Goal: Task Accomplishment & Management: Manage account settings

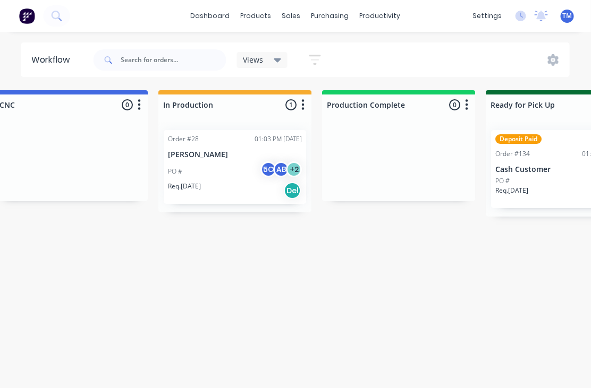
scroll to position [0, 682]
click at [216, 165] on div "PO # 5C AB + 2" at bounding box center [235, 171] width 134 height 20
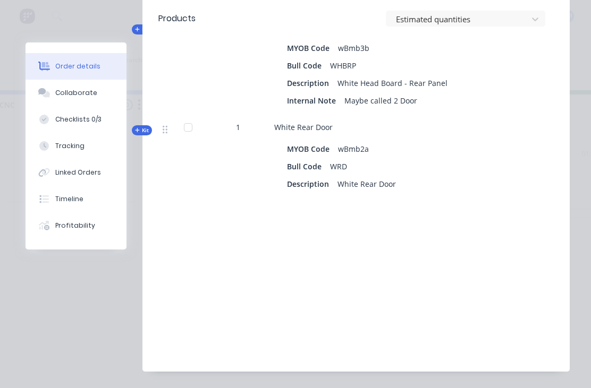
scroll to position [533, 0]
click at [64, 150] on div "Tracking" at bounding box center [69, 146] width 29 height 10
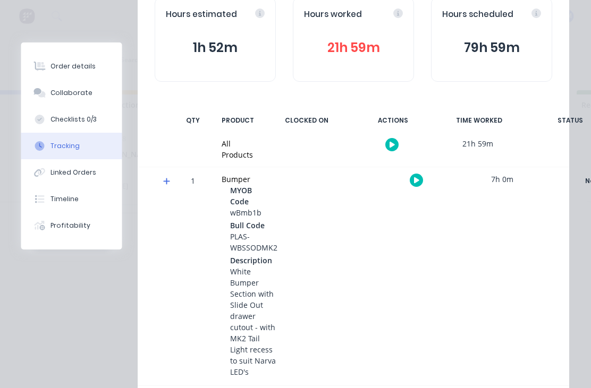
scroll to position [119, 0]
click at [419, 183] on button "button" at bounding box center [416, 180] width 13 height 13
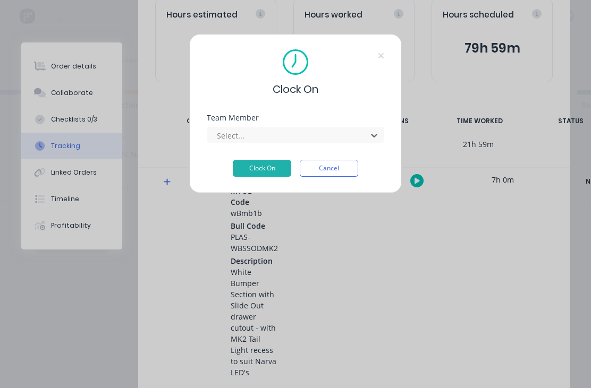
scroll to position [14, 755]
type input "t"
click at [375, 126] on div "Select..." at bounding box center [295, 133] width 177 height 19
click at [374, 125] on div "Select..." at bounding box center [295, 133] width 177 height 19
click at [342, 169] on button "Cancel" at bounding box center [329, 168] width 58 height 17
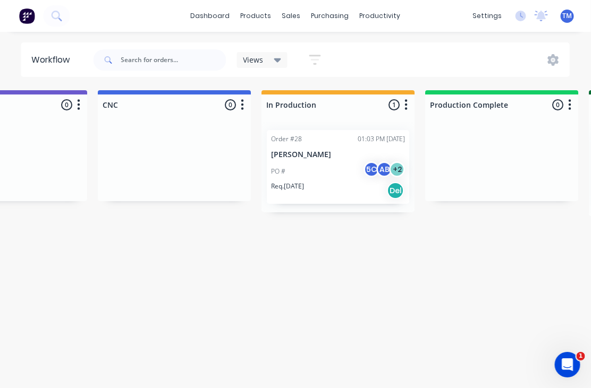
click at [320, 182] on div "Req. 23/07/25 Del" at bounding box center [338, 191] width 134 height 18
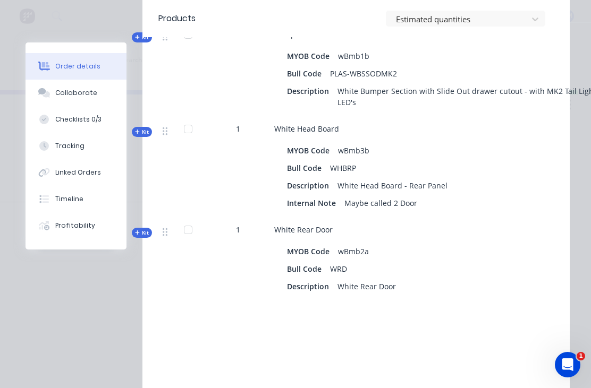
scroll to position [431, 0]
click at [78, 155] on button "Tracking" at bounding box center [75, 146] width 101 height 27
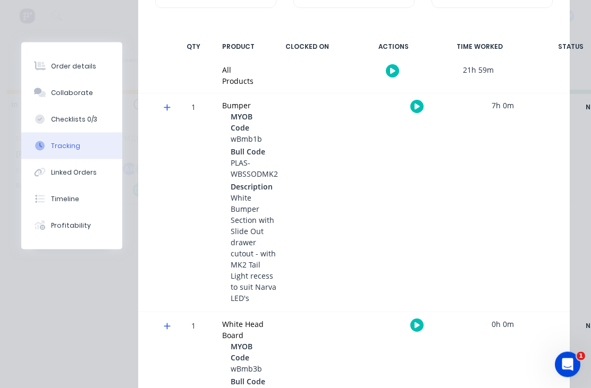
scroll to position [213, 0]
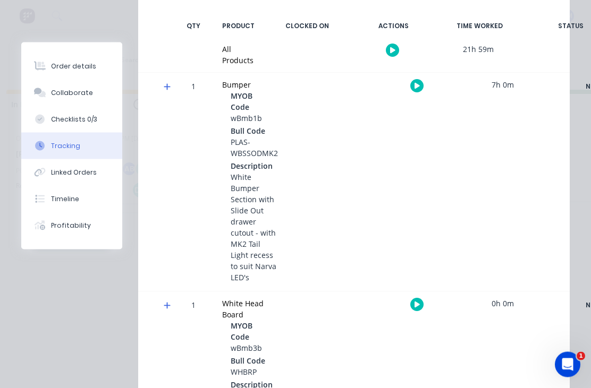
click at [166, 83] on icon at bounding box center [167, 86] width 7 height 7
click at [168, 89] on icon at bounding box center [167, 86] width 7 height 7
click at [417, 86] on icon "button" at bounding box center [416, 86] width 5 height 7
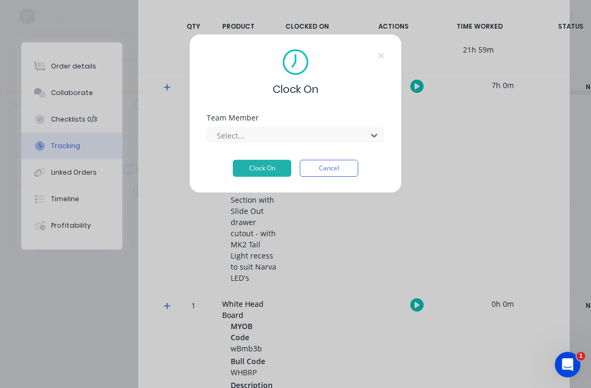
scroll to position [1, 834]
click at [331, 170] on button "Cancel" at bounding box center [329, 168] width 58 height 17
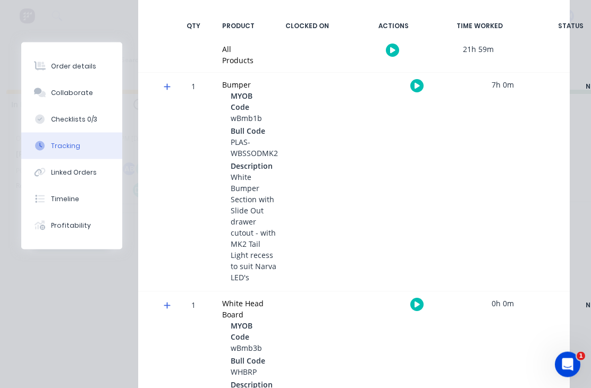
click at [419, 302] on button "button" at bounding box center [416, 304] width 13 height 13
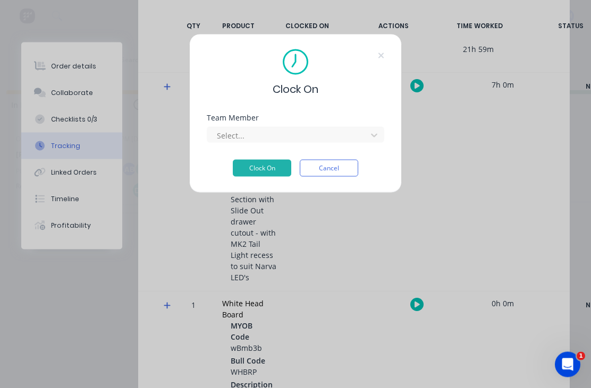
scroll to position [1, 834]
click at [372, 126] on div "Select..." at bounding box center [295, 133] width 177 height 19
click at [339, 167] on button "Cancel" at bounding box center [329, 168] width 58 height 17
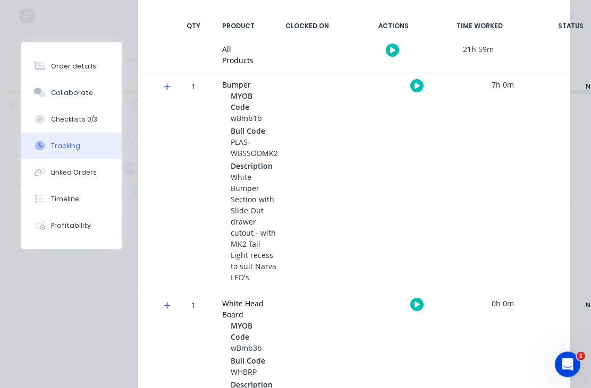
click at [496, 179] on div "1 Bumper MYOB Code wBmb1b Bull Code PLAS-WBSSODMK2 Description White Bumper Sec…" at bounding box center [353, 182] width 431 height 218
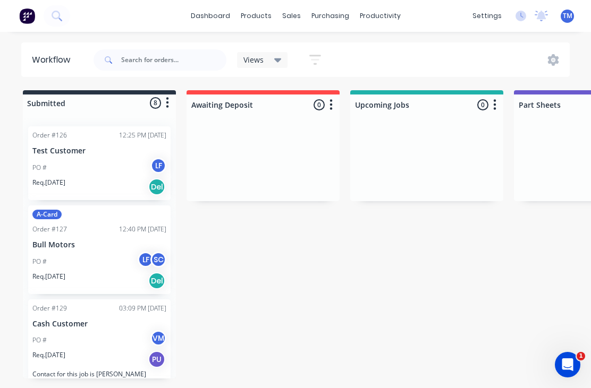
click at [110, 167] on div "PO # LF" at bounding box center [99, 168] width 134 height 20
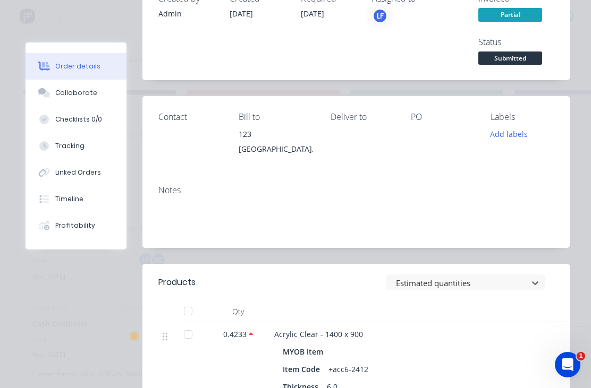
scroll to position [90, 0]
click at [69, 145] on div "Tracking" at bounding box center [69, 146] width 29 height 10
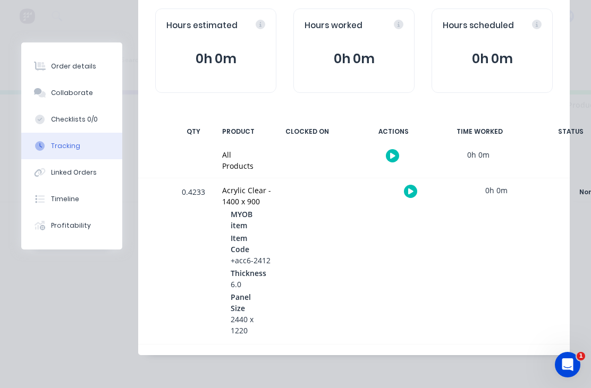
scroll to position [107, 0]
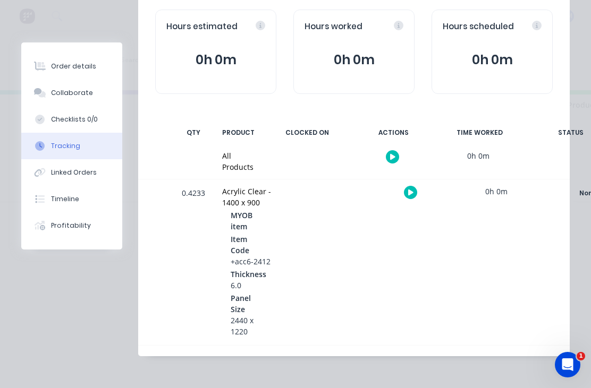
click at [411, 193] on icon "button" at bounding box center [410, 192] width 5 height 7
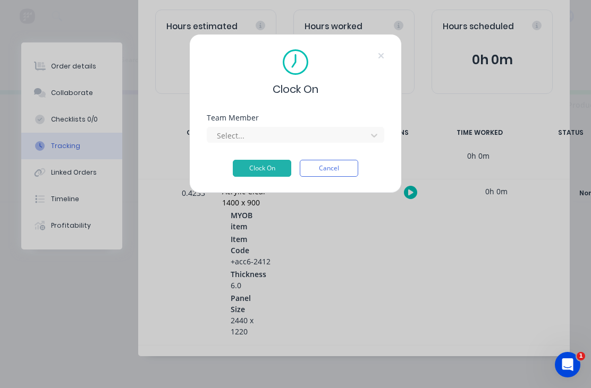
click at [361, 134] on div "Select..." at bounding box center [288, 135] width 152 height 16
click at [336, 171] on button "Cancel" at bounding box center [329, 168] width 58 height 17
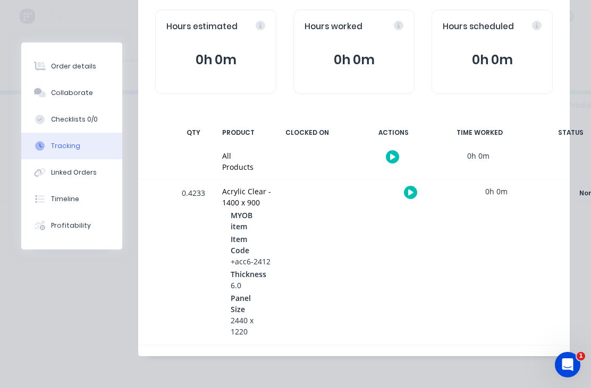
click at [410, 192] on icon "button" at bounding box center [410, 193] width 5 height 6
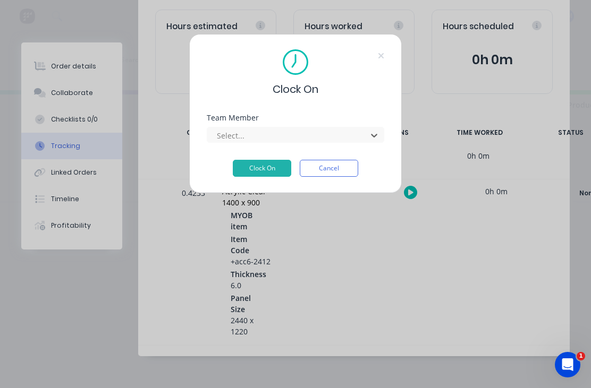
click at [339, 173] on button "Cancel" at bounding box center [329, 168] width 58 height 17
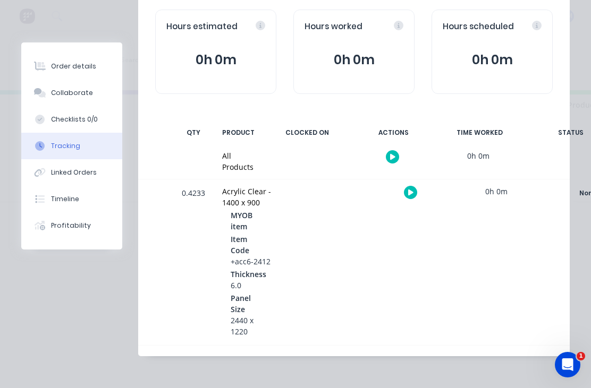
click at [392, 155] on icon "button" at bounding box center [392, 157] width 5 height 6
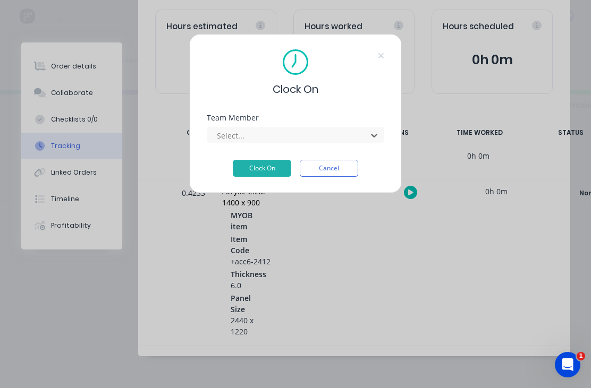
click at [335, 174] on button "Cancel" at bounding box center [329, 168] width 58 height 17
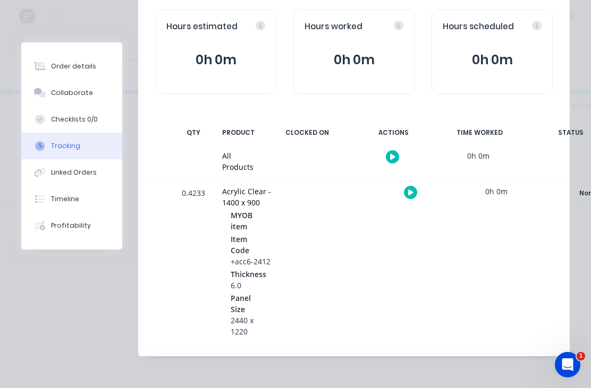
click at [395, 153] on button "button" at bounding box center [392, 156] width 13 height 13
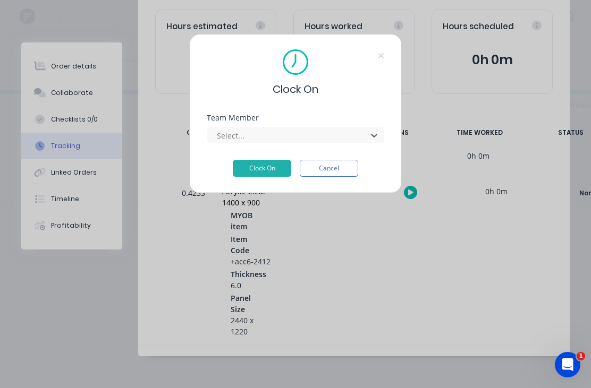
click at [341, 175] on button "Cancel" at bounding box center [329, 168] width 58 height 17
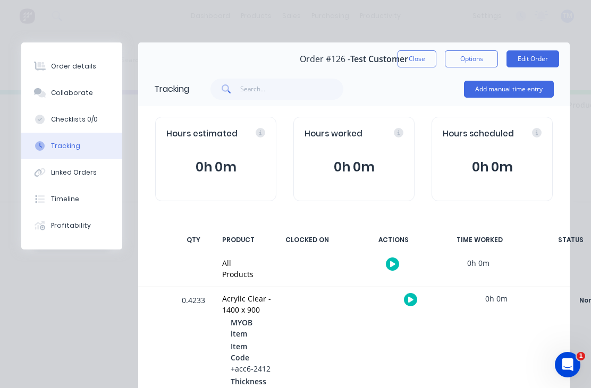
scroll to position [0, 0]
click at [423, 61] on button "Close" at bounding box center [416, 58] width 39 height 17
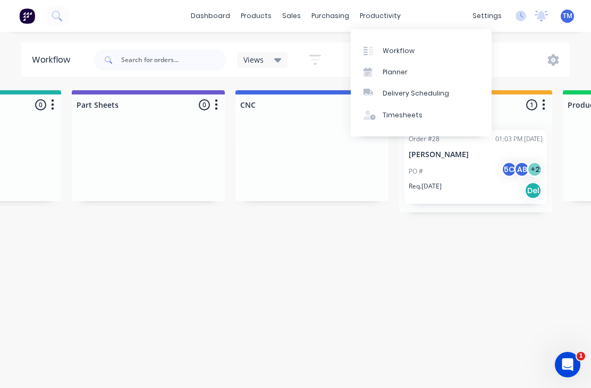
click at [401, 115] on div "Timesheets" at bounding box center [402, 115] width 40 height 10
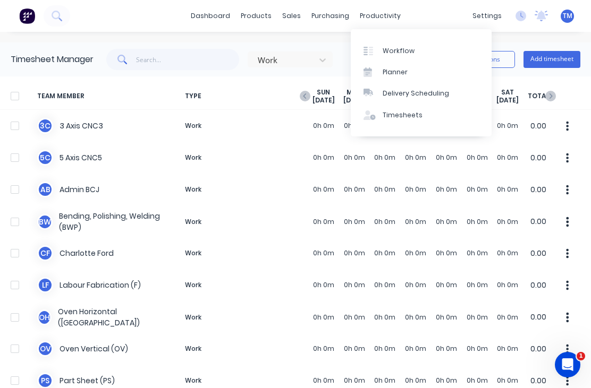
click at [405, 54] on div "Workflow" at bounding box center [398, 51] width 32 height 10
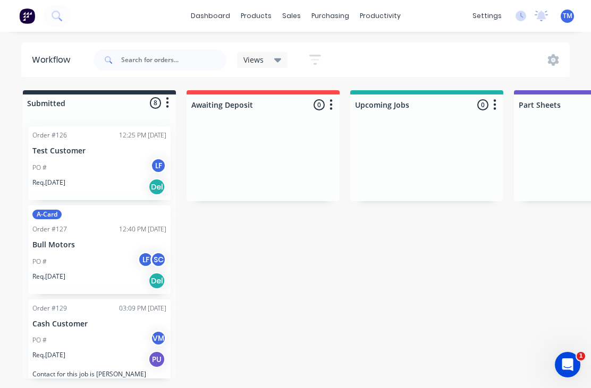
click at [98, 173] on div "PO # LF" at bounding box center [99, 168] width 134 height 20
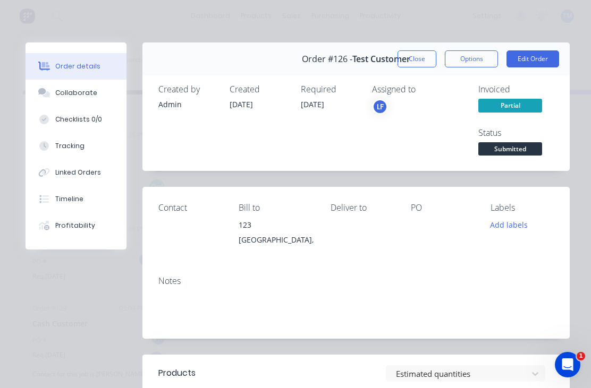
click at [73, 146] on div "Tracking" at bounding box center [69, 146] width 29 height 10
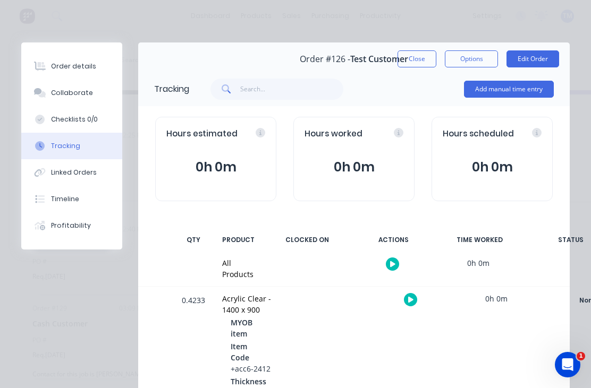
click at [511, 95] on button "Add manual time entry" at bounding box center [509, 89] width 90 height 17
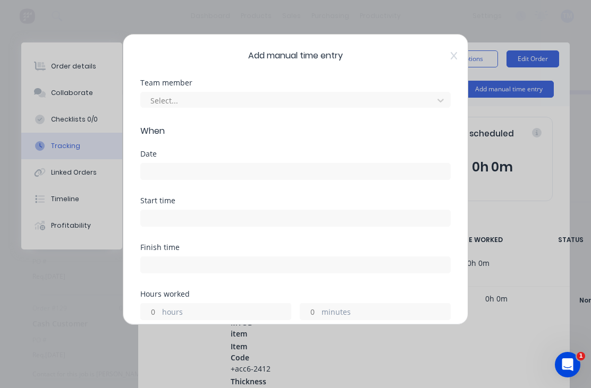
click at [448, 57] on span "Add manual time entry" at bounding box center [295, 55] width 310 height 13
click at [456, 52] on icon at bounding box center [453, 56] width 6 height 8
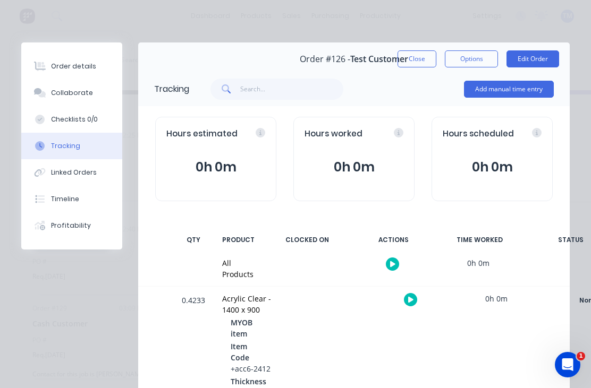
click at [391, 251] on div at bounding box center [392, 264] width 80 height 26
click at [392, 267] on button "button" at bounding box center [392, 264] width 13 height 13
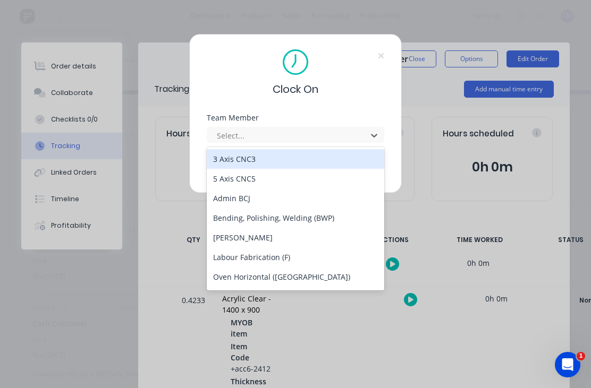
click at [255, 237] on div "[PERSON_NAME]" at bounding box center [295, 238] width 177 height 20
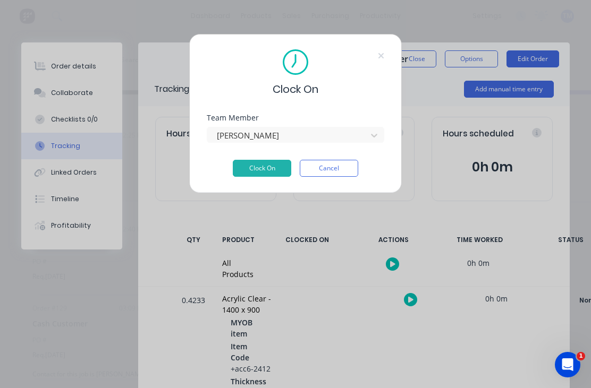
click at [330, 164] on button "Cancel" at bounding box center [329, 168] width 58 height 17
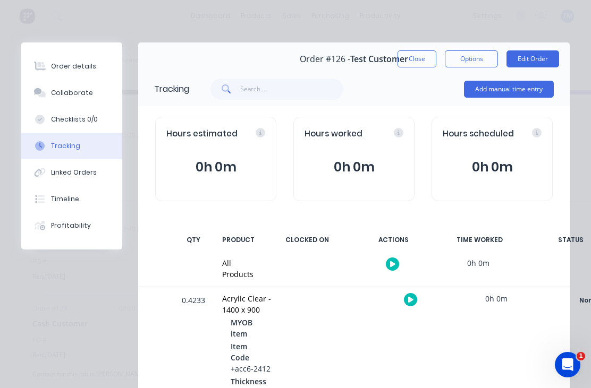
click at [517, 89] on button "Add manual time entry" at bounding box center [509, 89] width 90 height 17
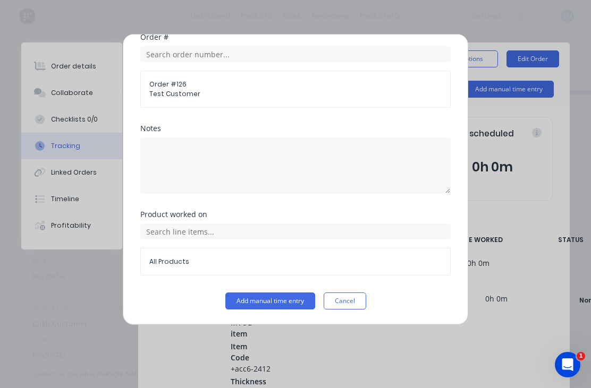
scroll to position [381, 0]
click at [343, 305] on button "Cancel" at bounding box center [344, 301] width 42 height 17
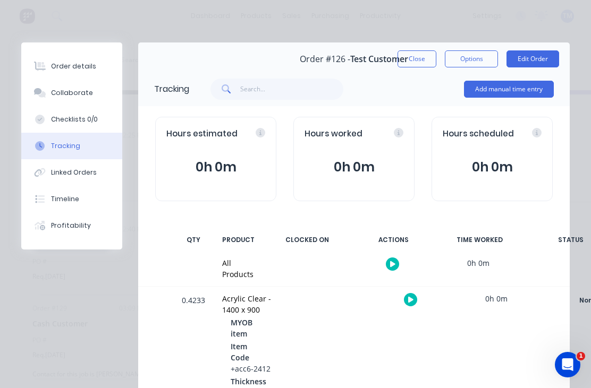
click at [426, 65] on button "Close" at bounding box center [416, 58] width 39 height 17
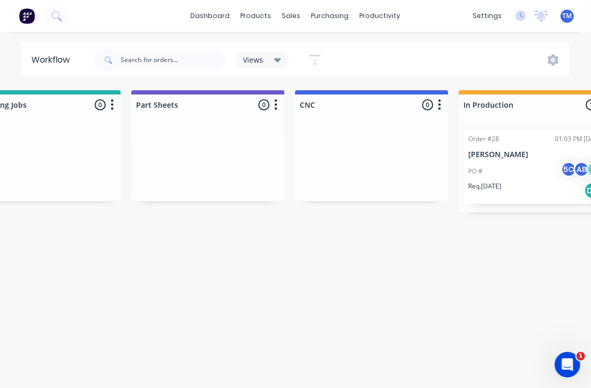
click at [499, 179] on div "PO # 5C AB + 2" at bounding box center [535, 171] width 134 height 20
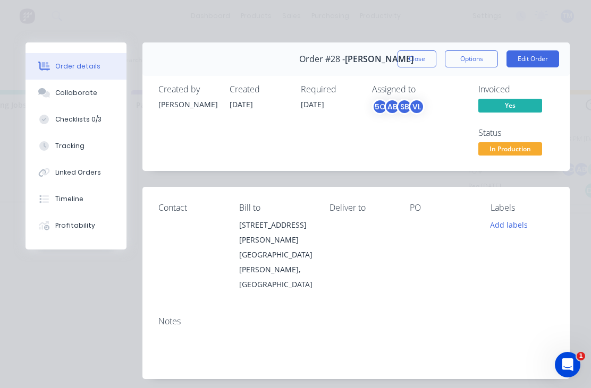
click at [70, 146] on div "Tracking" at bounding box center [69, 146] width 29 height 10
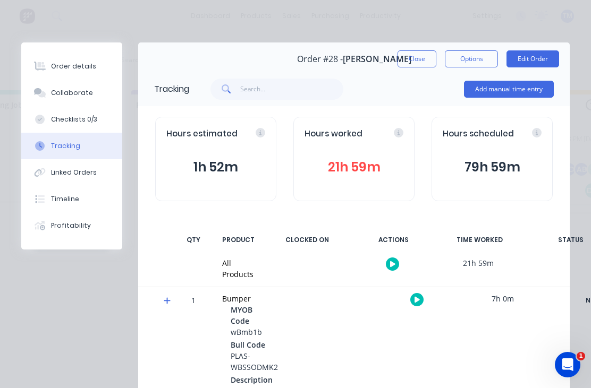
click at [473, 64] on button "Options" at bounding box center [471, 58] width 53 height 17
click at [474, 57] on button "Options" at bounding box center [471, 58] width 53 height 17
click at [389, 267] on button "button" at bounding box center [392, 264] width 13 height 13
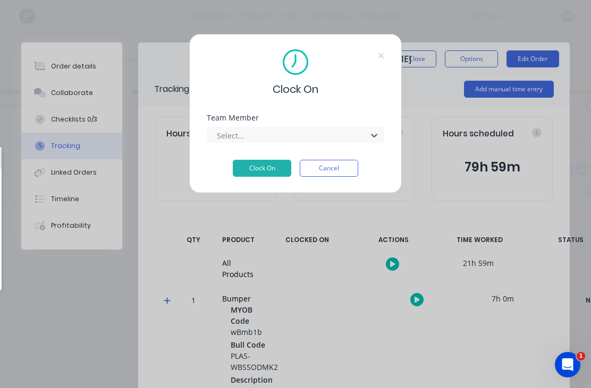
scroll to position [0, 382]
click at [273, 167] on button "Clock On" at bounding box center [262, 168] width 58 height 17
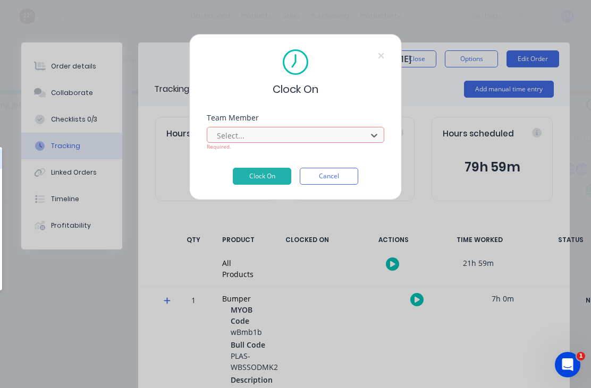
click at [344, 178] on button "Cancel" at bounding box center [329, 176] width 58 height 17
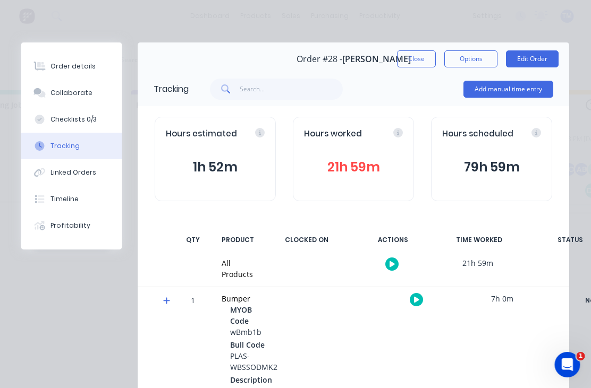
click at [395, 264] on button "button" at bounding box center [392, 264] width 13 height 13
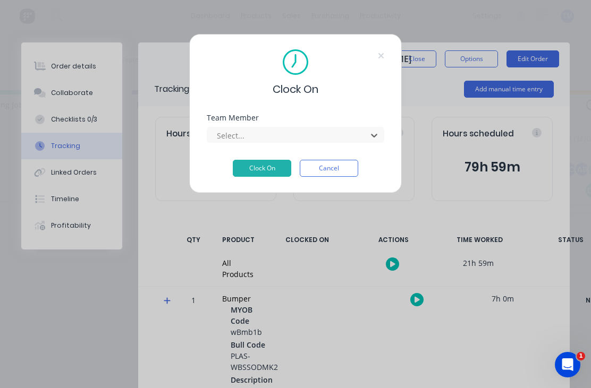
click at [343, 169] on button "Cancel" at bounding box center [329, 168] width 58 height 17
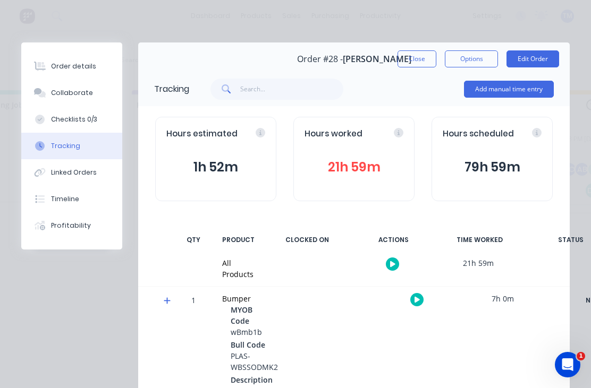
click at [420, 301] on button "button" at bounding box center [416, 299] width 13 height 13
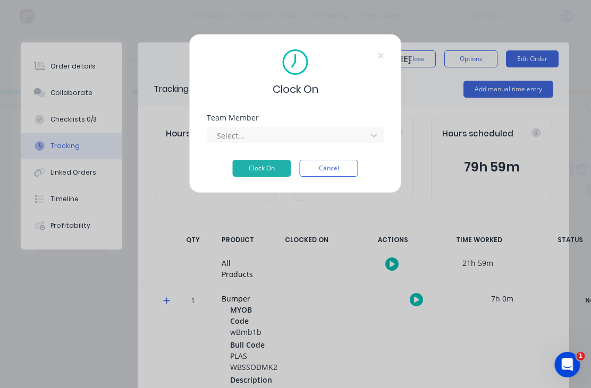
scroll to position [0, 382]
click at [331, 135] on div at bounding box center [289, 135] width 146 height 13
click at [338, 174] on button "Cancel" at bounding box center [329, 168] width 58 height 17
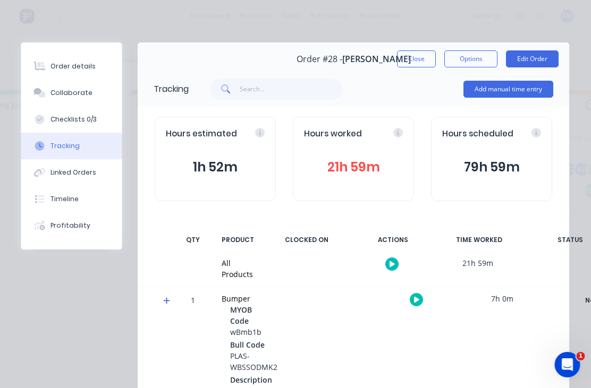
click at [517, 94] on button "Add manual time entry" at bounding box center [509, 89] width 90 height 17
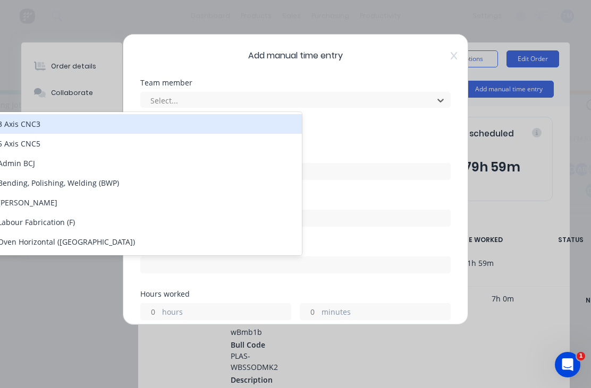
scroll to position [0, 156]
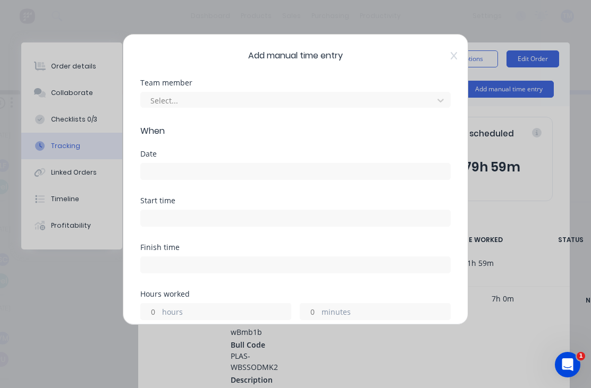
click at [451, 58] on icon at bounding box center [453, 55] width 6 height 7
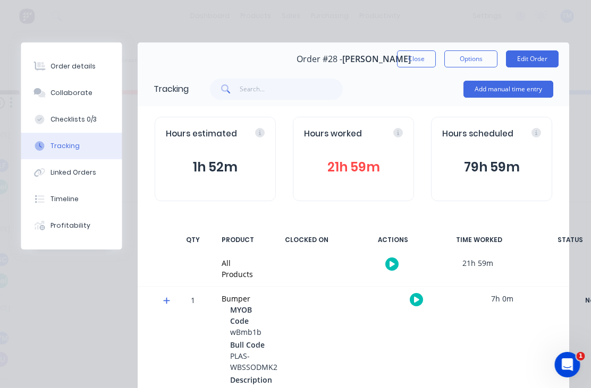
click at [472, 62] on button "Options" at bounding box center [471, 58] width 53 height 17
click at [511, 35] on div "Order details Collaborate Checklists 0/3 Tracking Linked Orders Timeline Profit…" at bounding box center [295, 194] width 591 height 388
click at [523, 95] on button "Add manual time entry" at bounding box center [509, 89] width 90 height 17
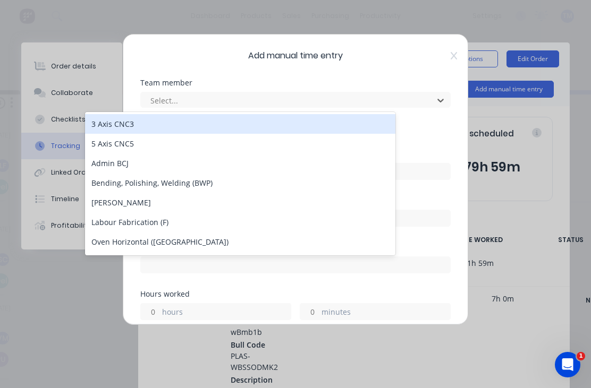
scroll to position [0, 40]
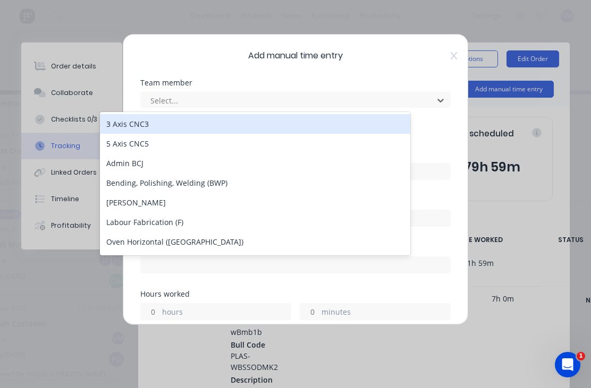
click at [341, 152] on div "5 Axis CNC5" at bounding box center [255, 144] width 310 height 20
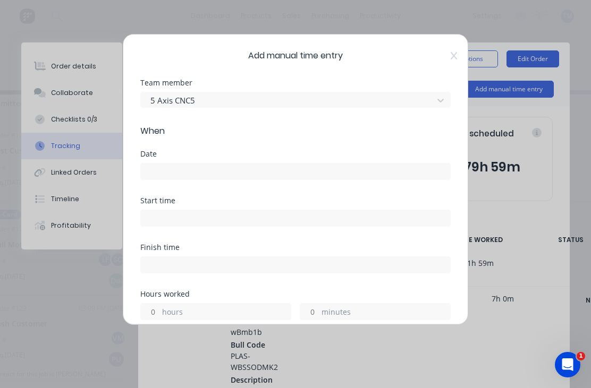
click at [450, 66] on div "Add manual time entry Team member 5 Axis CNC5 When Date Start time Finish time …" at bounding box center [295, 179] width 345 height 291
click at [455, 56] on icon at bounding box center [453, 56] width 6 height 8
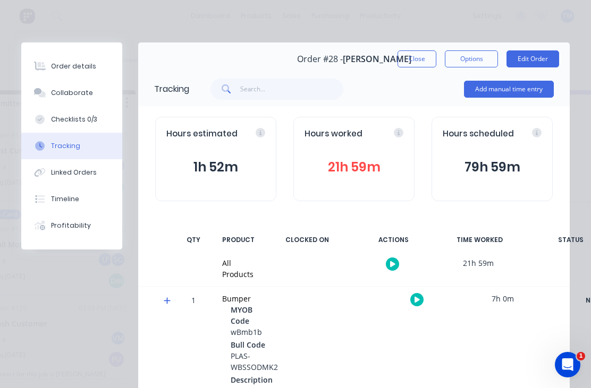
click at [412, 301] on button "button" at bounding box center [416, 299] width 13 height 13
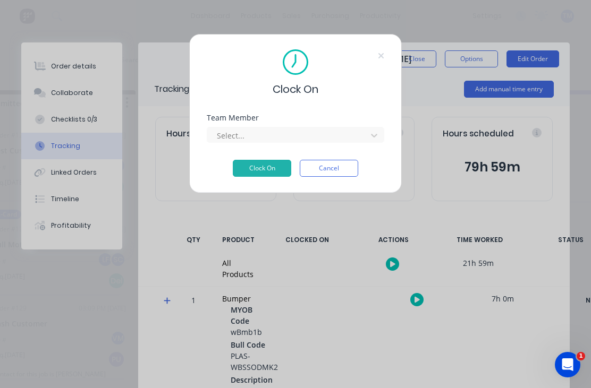
click at [370, 74] on div "Clock On" at bounding box center [295, 73] width 177 height 48
click at [382, 53] on icon at bounding box center [381, 56] width 6 height 8
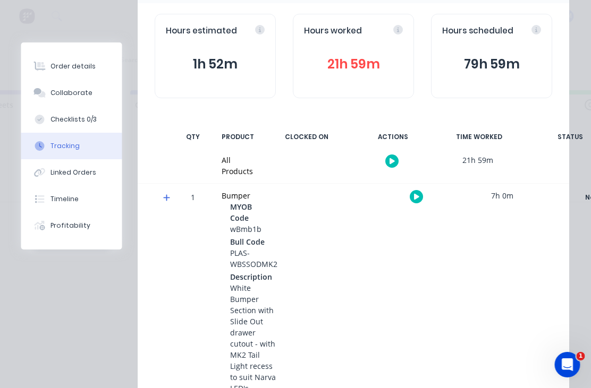
scroll to position [0, 548]
click at [76, 67] on div "Order details" at bounding box center [73, 67] width 45 height 10
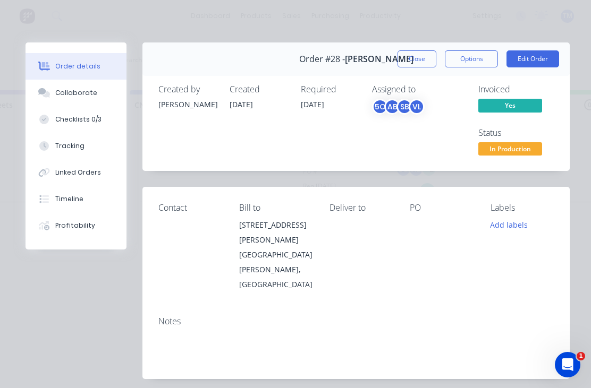
scroll to position [0, 0]
click at [480, 56] on button "Options" at bounding box center [471, 58] width 53 height 17
click at [474, 59] on button "Options" at bounding box center [471, 58] width 53 height 17
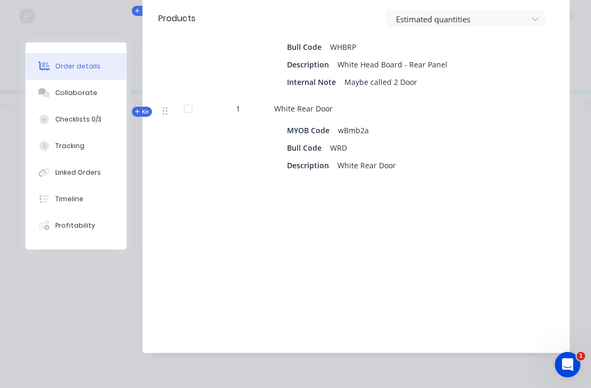
scroll to position [552, 0]
click at [76, 191] on button "Timeline" at bounding box center [75, 199] width 101 height 27
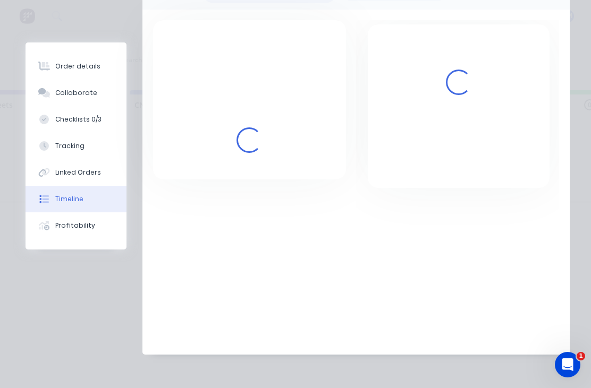
scroll to position [124, 0]
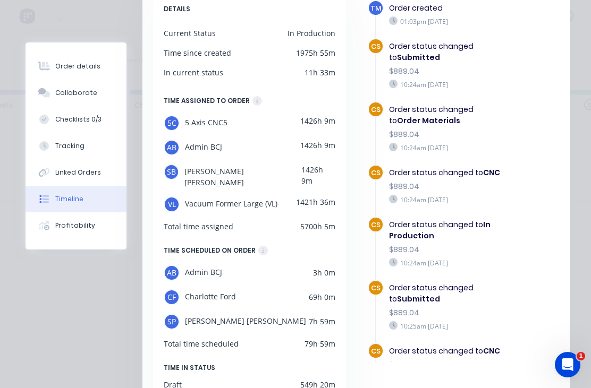
click at [72, 228] on div "Profitability" at bounding box center [75, 226] width 40 height 10
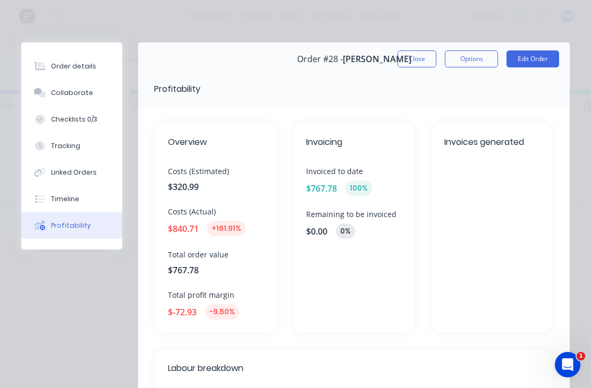
click at [69, 160] on button "Linked Orders" at bounding box center [71, 172] width 101 height 27
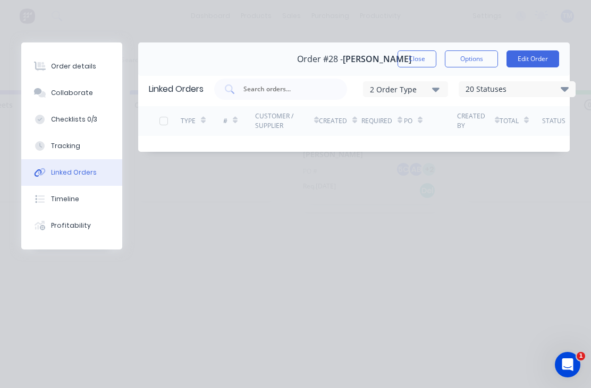
click at [72, 144] on div "Tracking" at bounding box center [65, 146] width 29 height 10
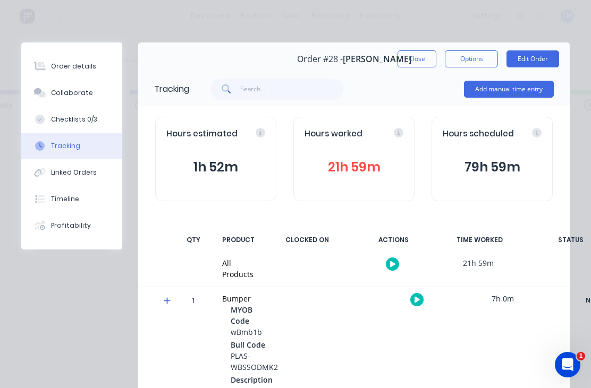
click at [67, 91] on div "Collaborate" at bounding box center [72, 93] width 42 height 10
